Goal: Information Seeking & Learning: Find specific page/section

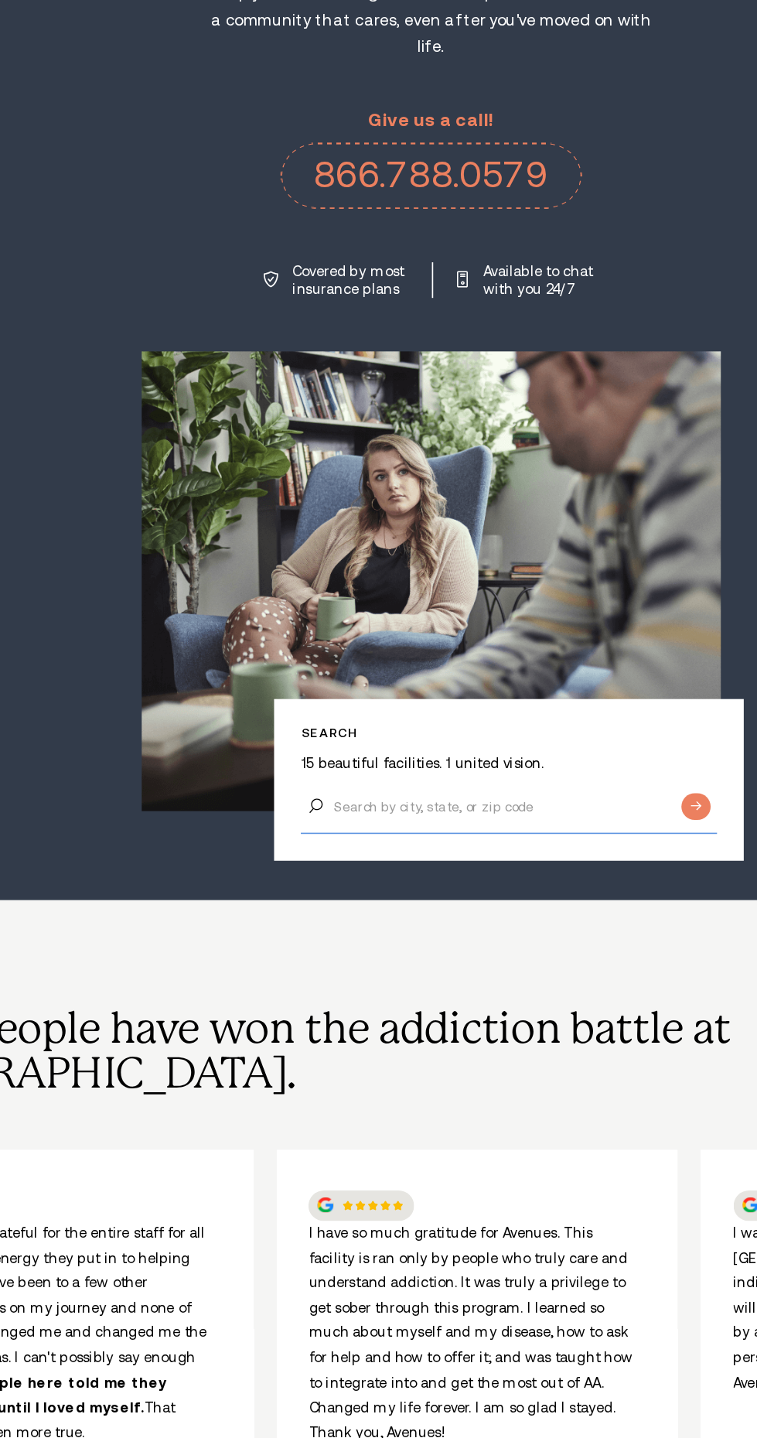
click at [454, 712] on input "Search by city, state, or zip code" at bounding box center [425, 728] width 252 height 32
click at [548, 712] on input "[US_STATE]" at bounding box center [425, 728] width 252 height 32
click at [534, 712] on input "[US_STATE]" at bounding box center [425, 728] width 252 height 32
click at [521, 712] on input "[US_STATE]" at bounding box center [425, 728] width 252 height 32
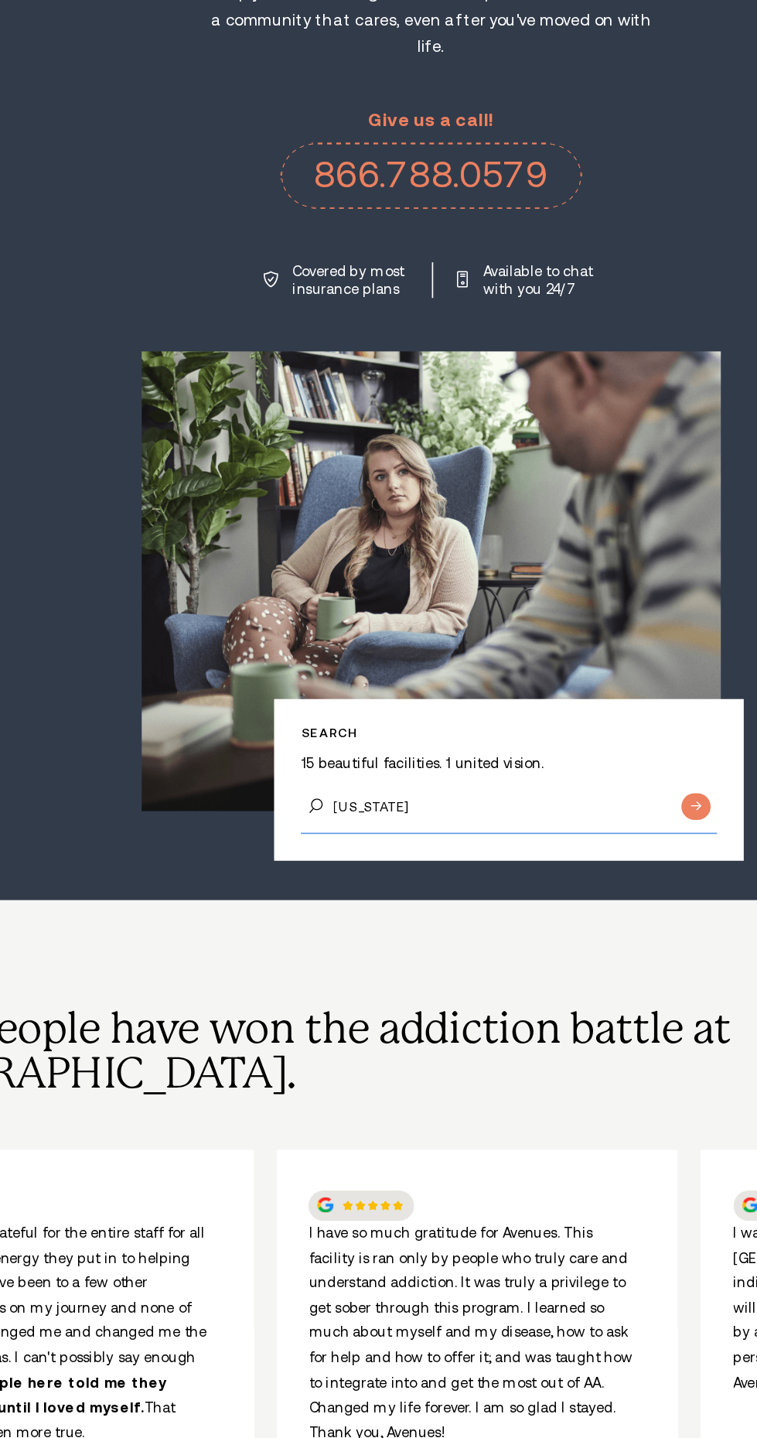
click at [441, 712] on input "[US_STATE]" at bounding box center [425, 728] width 252 height 32
type input "[US_STATE]"
click at [531, 720] on input "Submit button" at bounding box center [540, 728] width 18 height 16
